Goal: Information Seeking & Learning: Learn about a topic

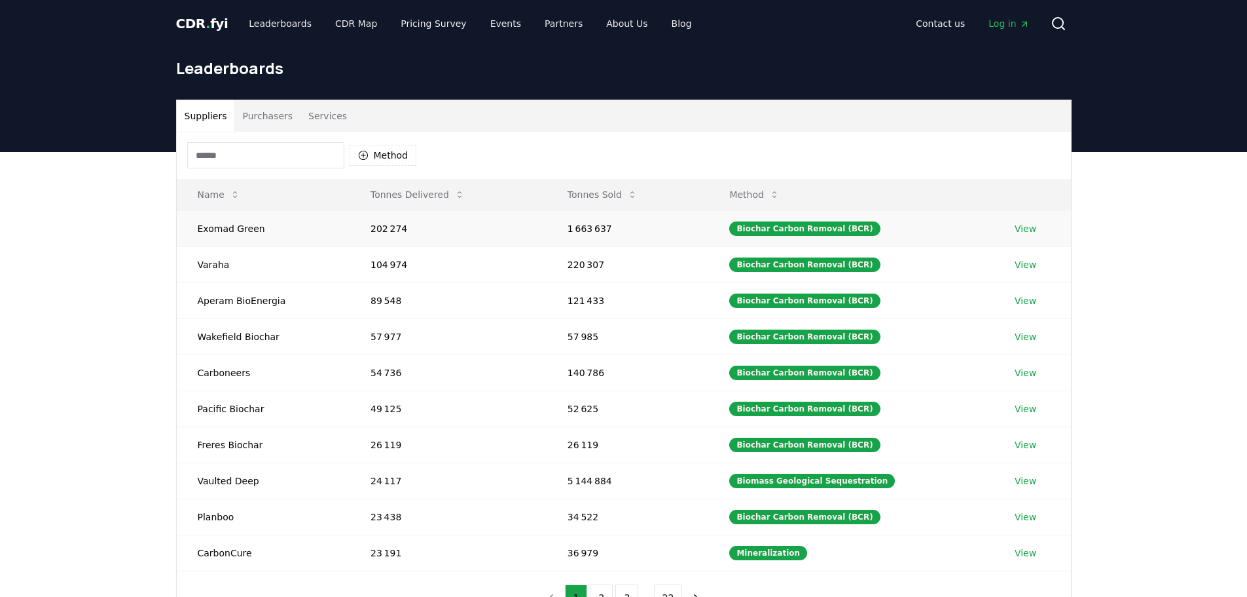
click at [1027, 229] on link "View" at bounding box center [1026, 228] width 22 height 13
click at [604, 200] on button "Tonnes Sold" at bounding box center [602, 194] width 91 height 26
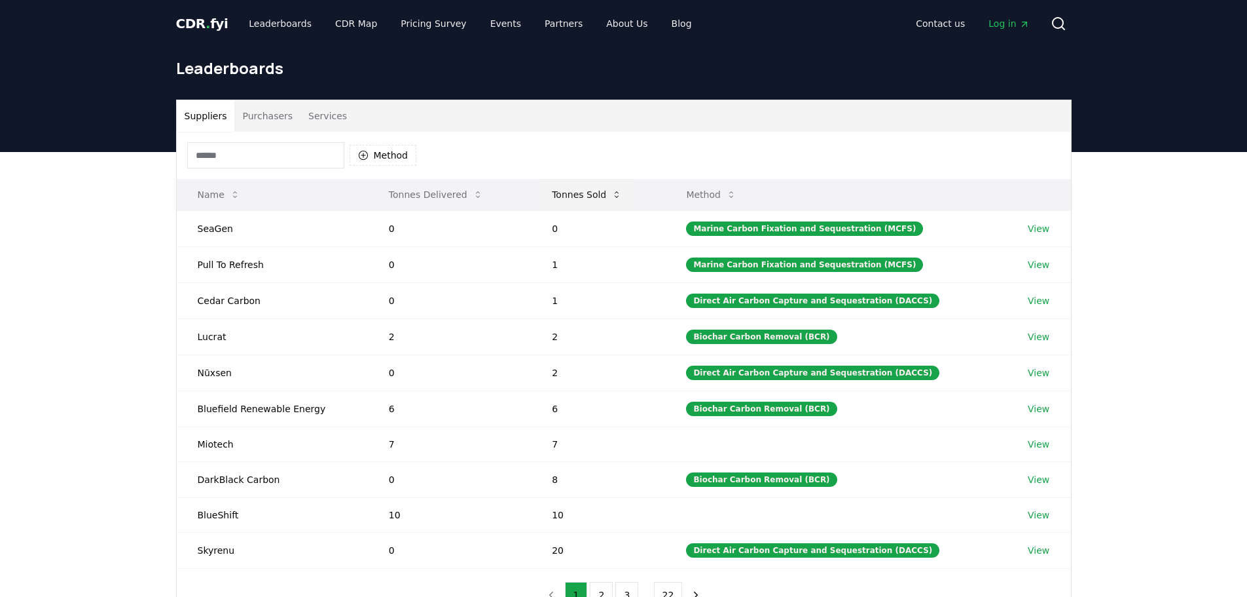
click at [596, 194] on button "Tonnes Sold" at bounding box center [587, 194] width 91 height 26
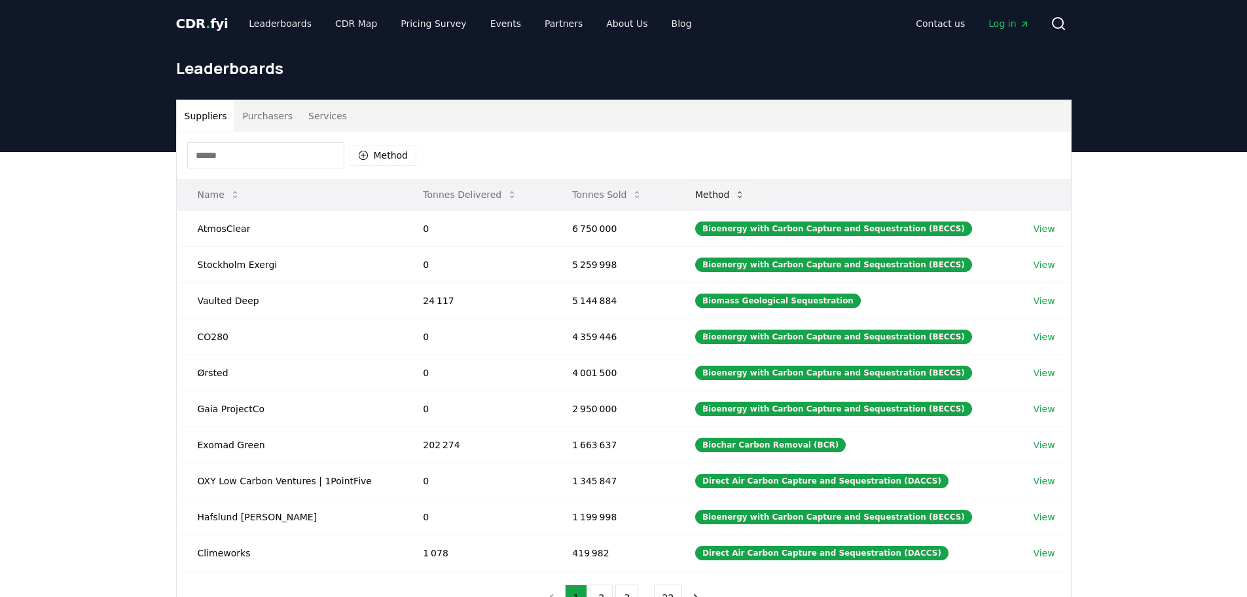
click at [743, 191] on button "Method" at bounding box center [720, 194] width 71 height 26
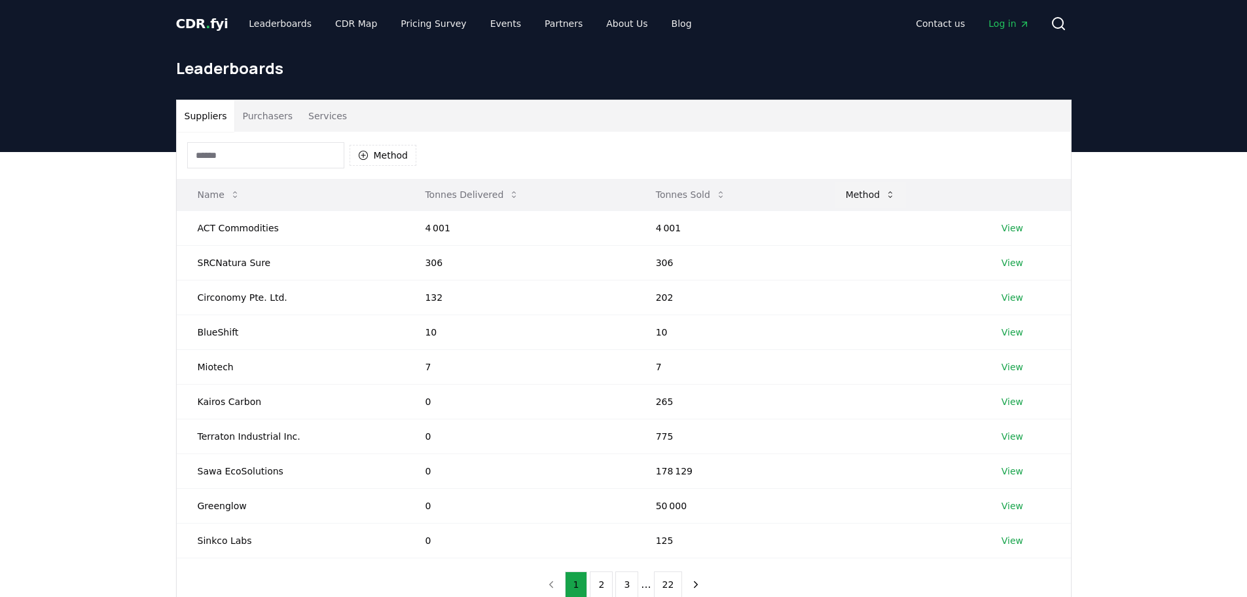
click at [871, 192] on button "Method" at bounding box center [871, 194] width 71 height 26
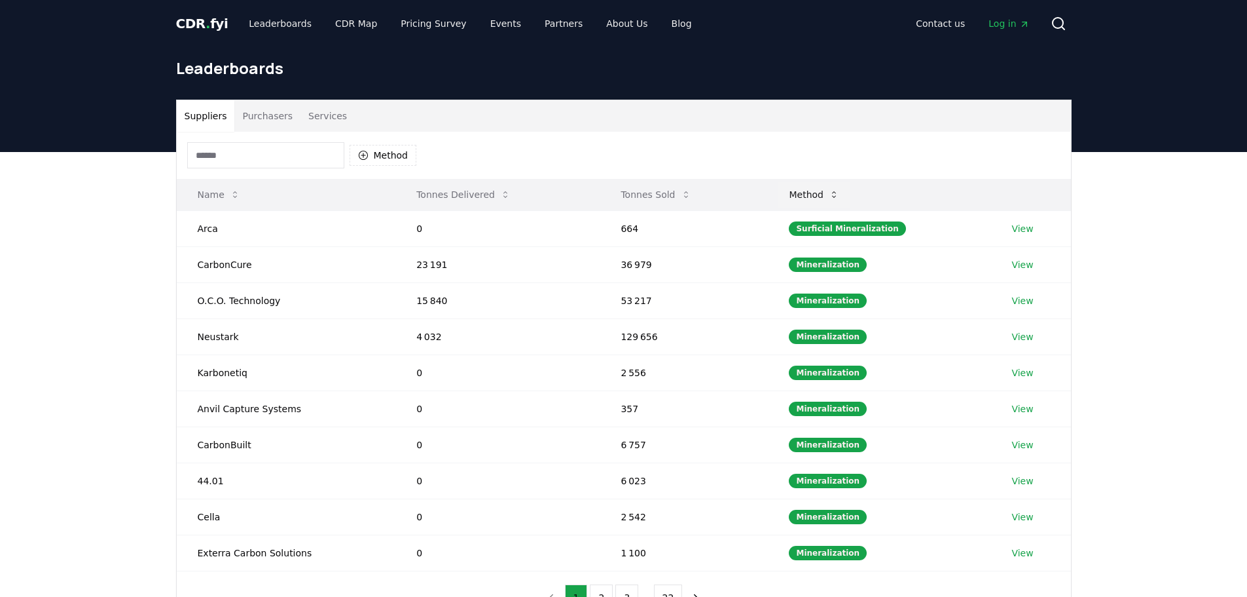
click at [843, 200] on button "Method" at bounding box center [814, 194] width 71 height 26
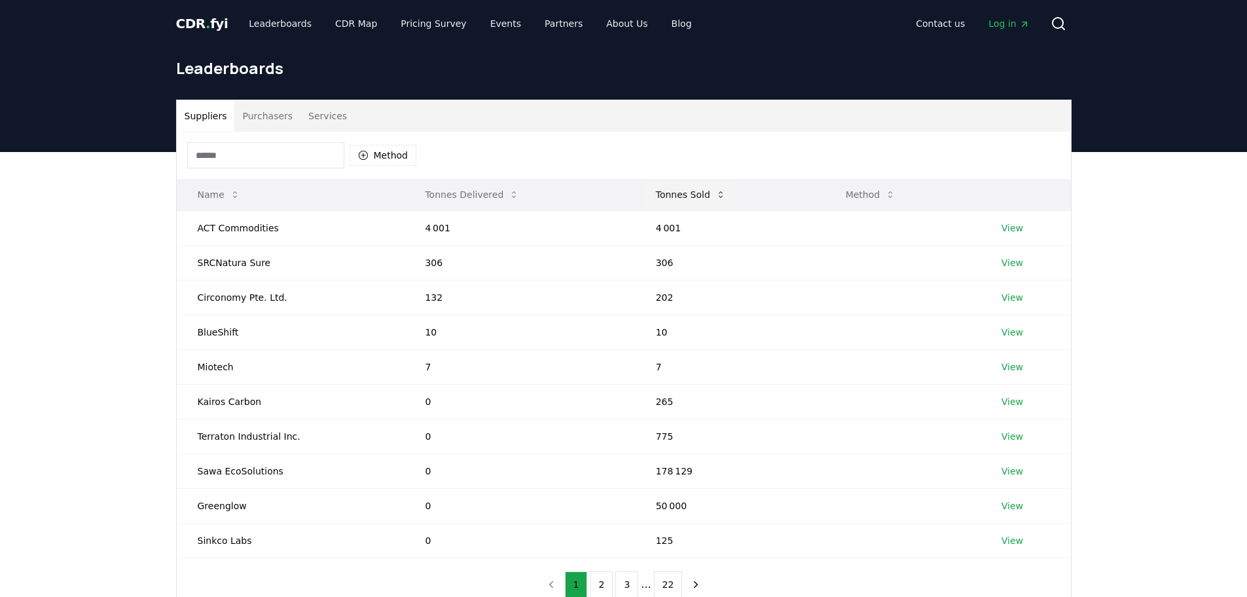
click at [665, 192] on button "Tonnes Sold" at bounding box center [691, 194] width 91 height 26
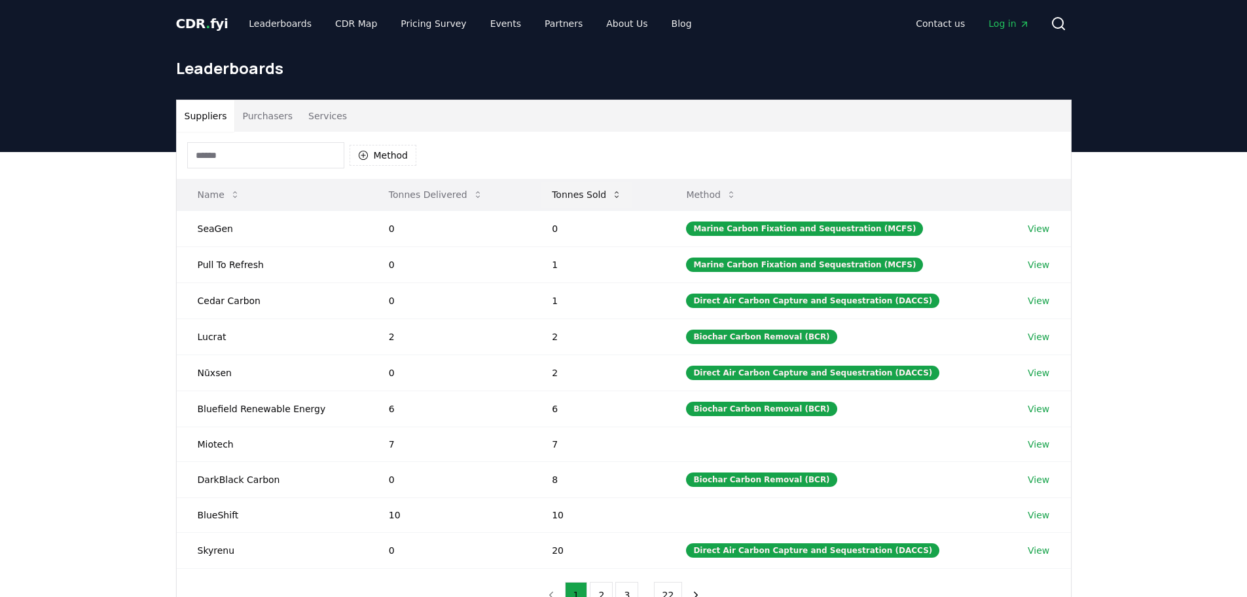
click at [574, 192] on button "Tonnes Sold" at bounding box center [587, 194] width 91 height 26
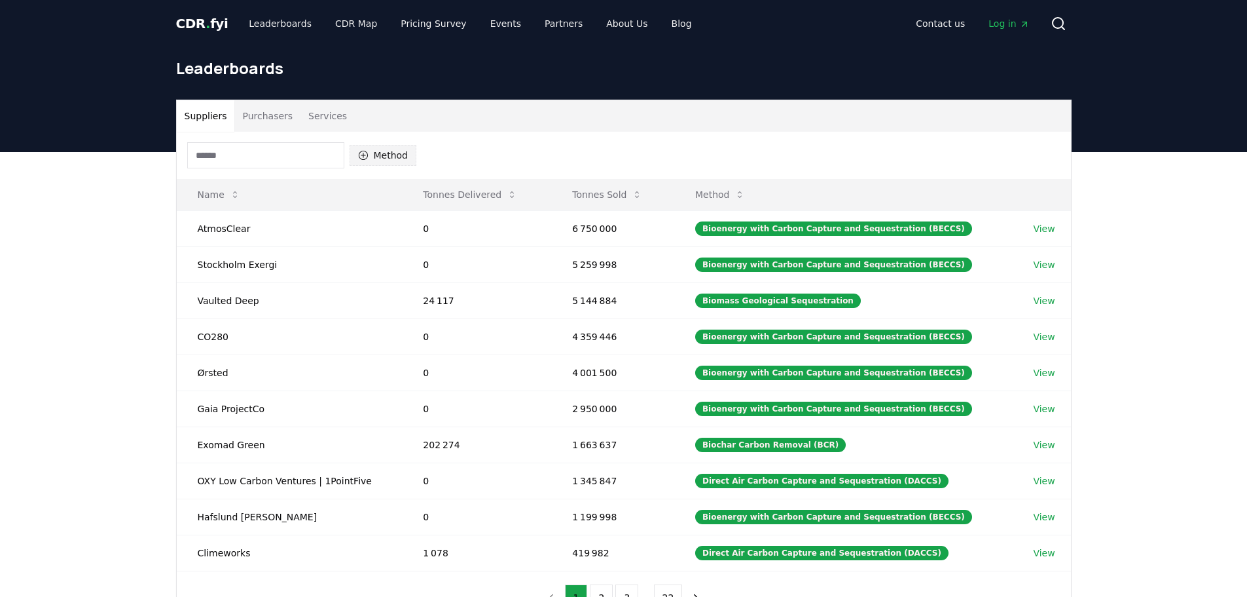
click at [367, 154] on icon "button" at bounding box center [363, 155] width 10 height 10
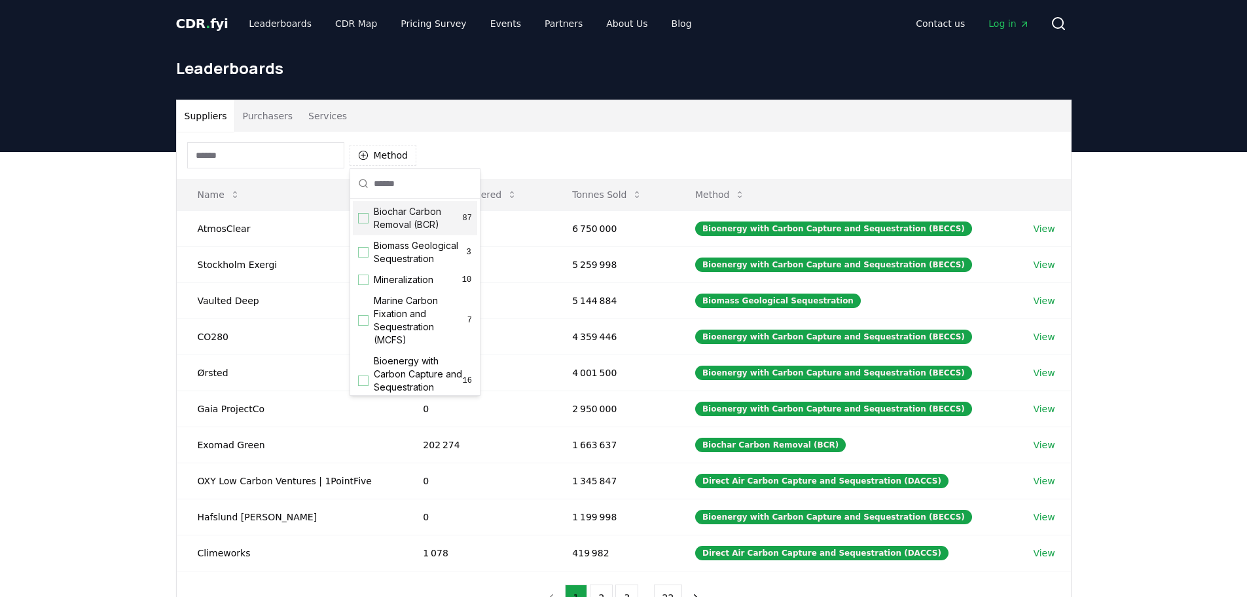
click at [364, 218] on div "Suggestions" at bounding box center [363, 218] width 10 height 10
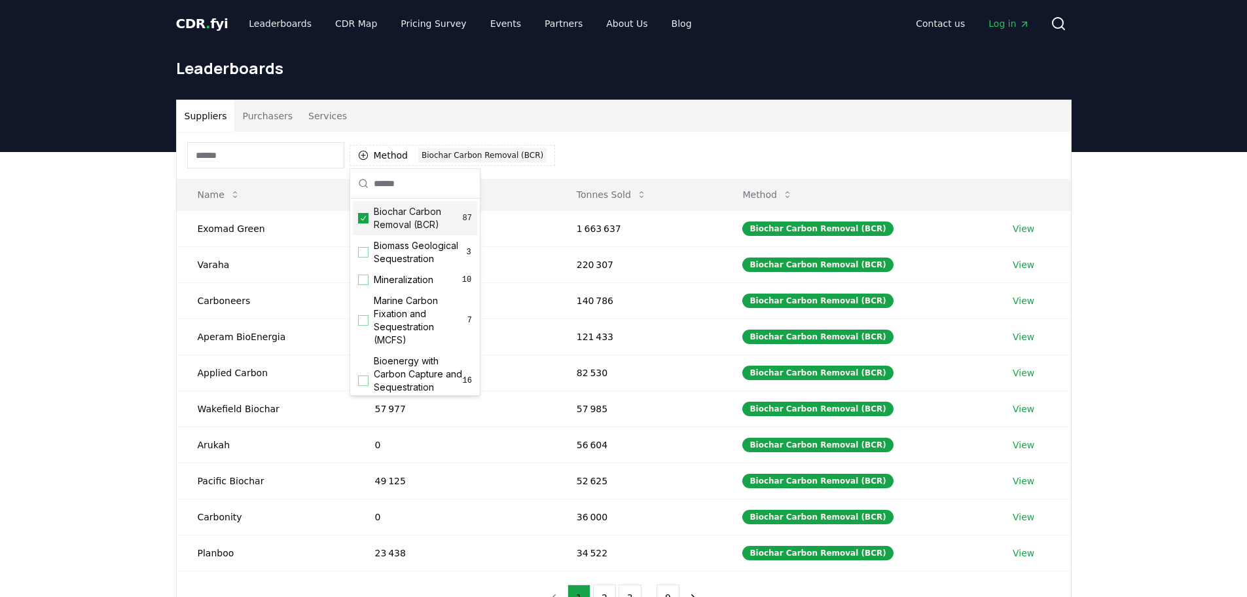
click at [78, 263] on div "Suppliers Purchasers Services Method 1 Biochar Carbon Removal (BCR) Name Tonnes…" at bounding box center [623, 414] width 1247 height 524
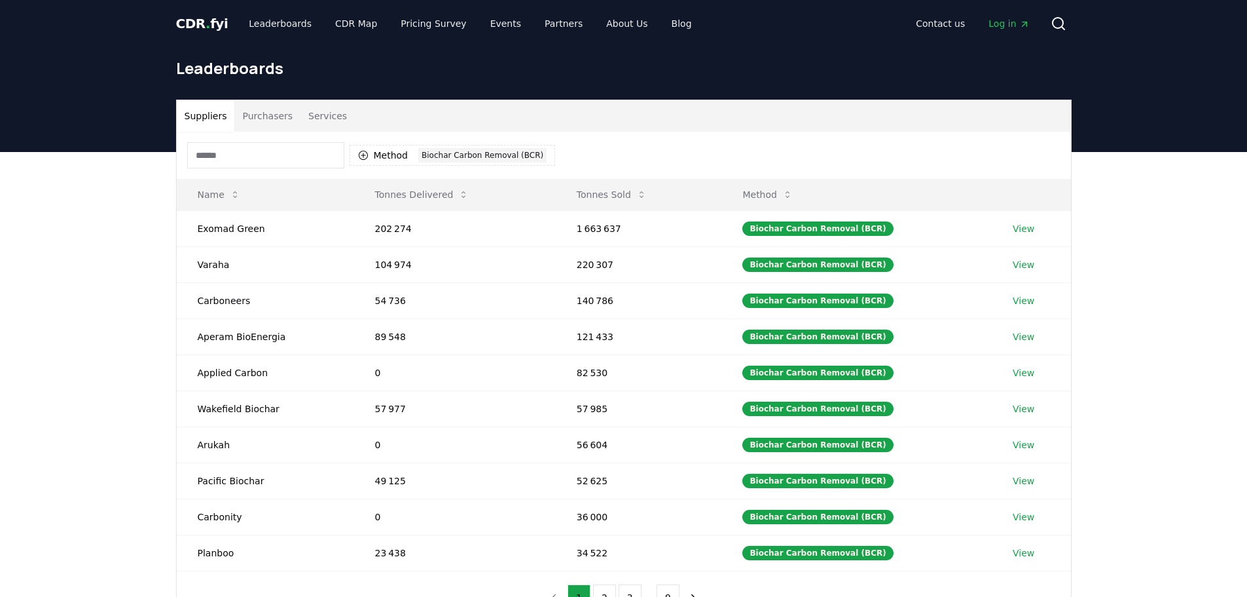
scroll to position [65, 0]
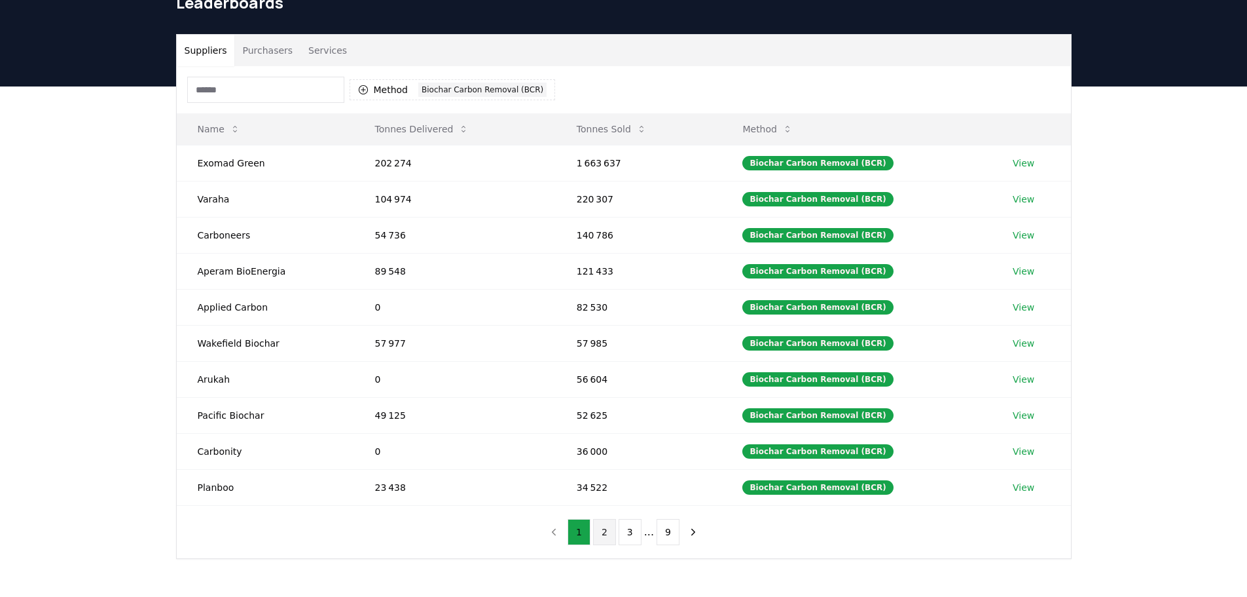
click at [602, 532] on button "2" at bounding box center [604, 532] width 23 height 26
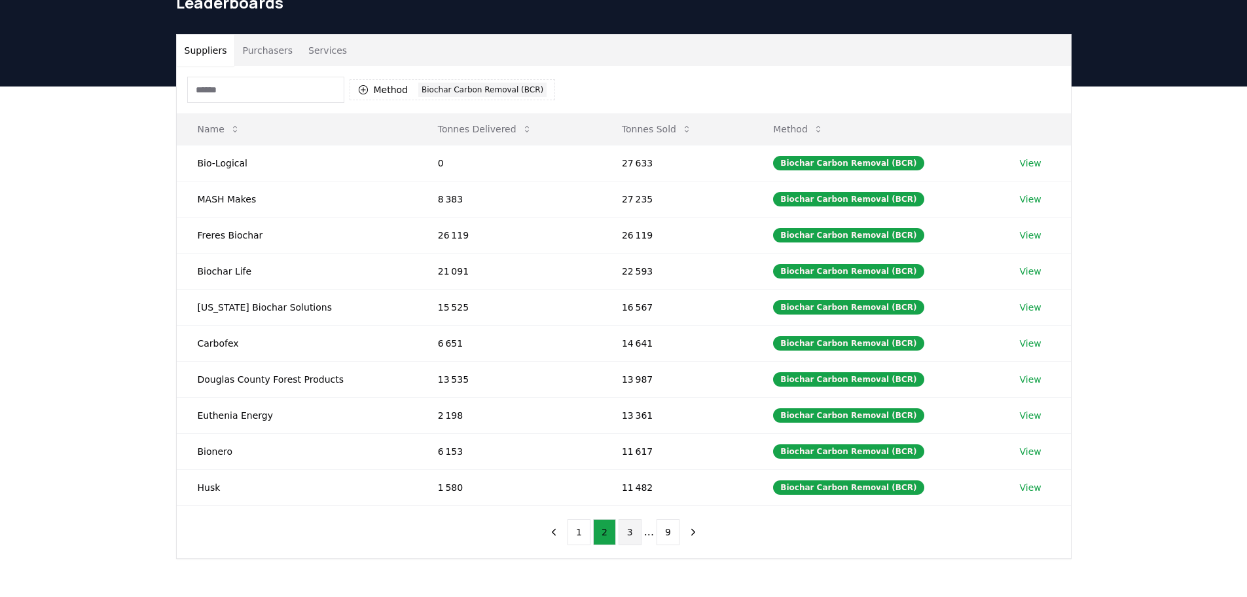
click at [631, 532] on button "3" at bounding box center [630, 532] width 23 height 26
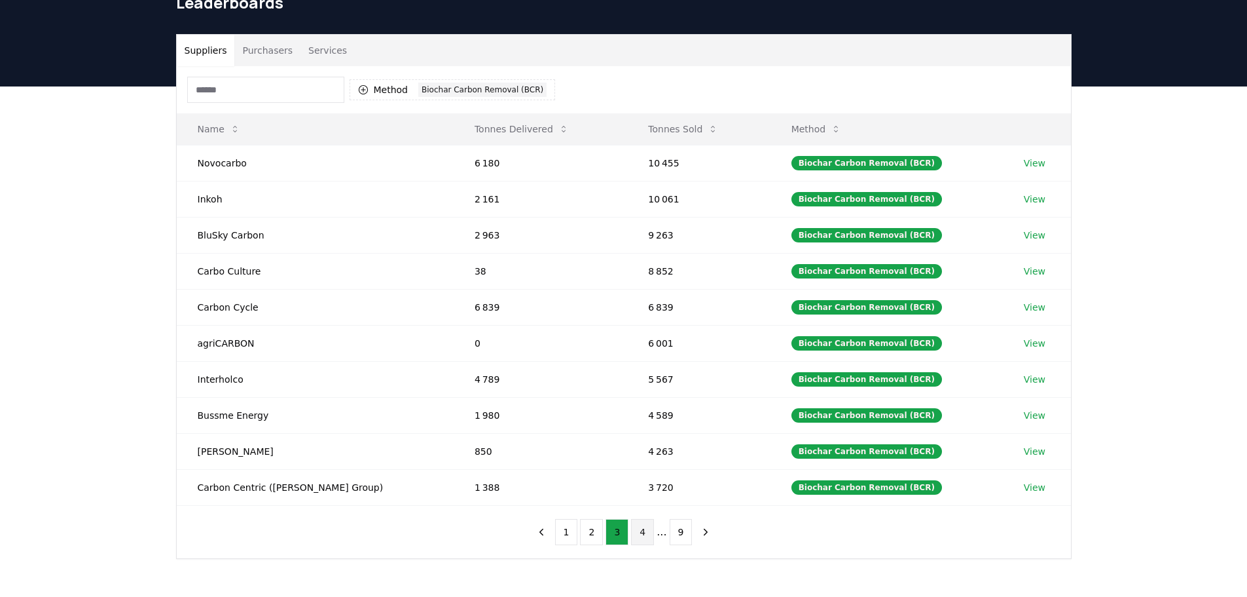
click at [649, 534] on button "4" at bounding box center [642, 532] width 23 height 26
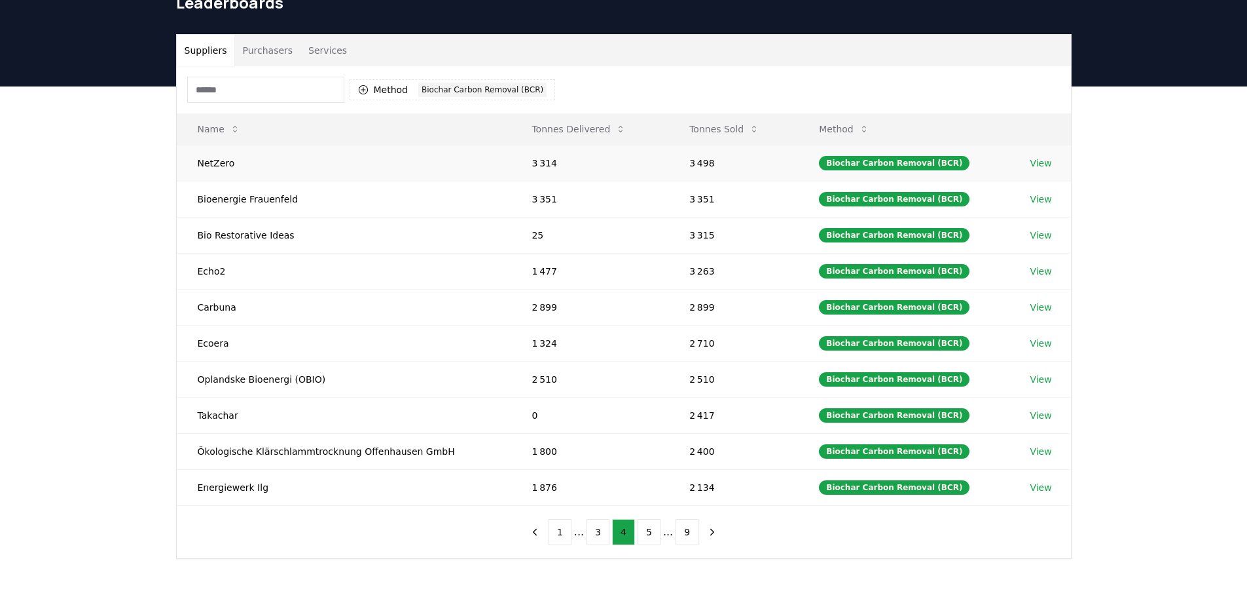
click at [1039, 162] on link "View" at bounding box center [1041, 162] width 22 height 13
